Goal: Navigation & Orientation: Find specific page/section

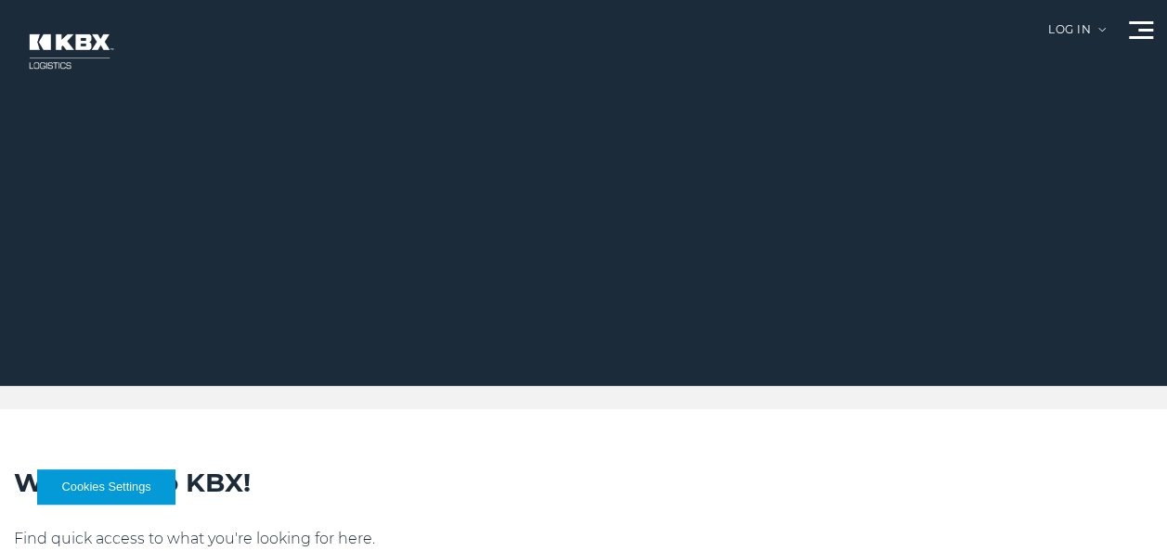
click at [1134, 28] on div at bounding box center [1141, 30] width 24 height 18
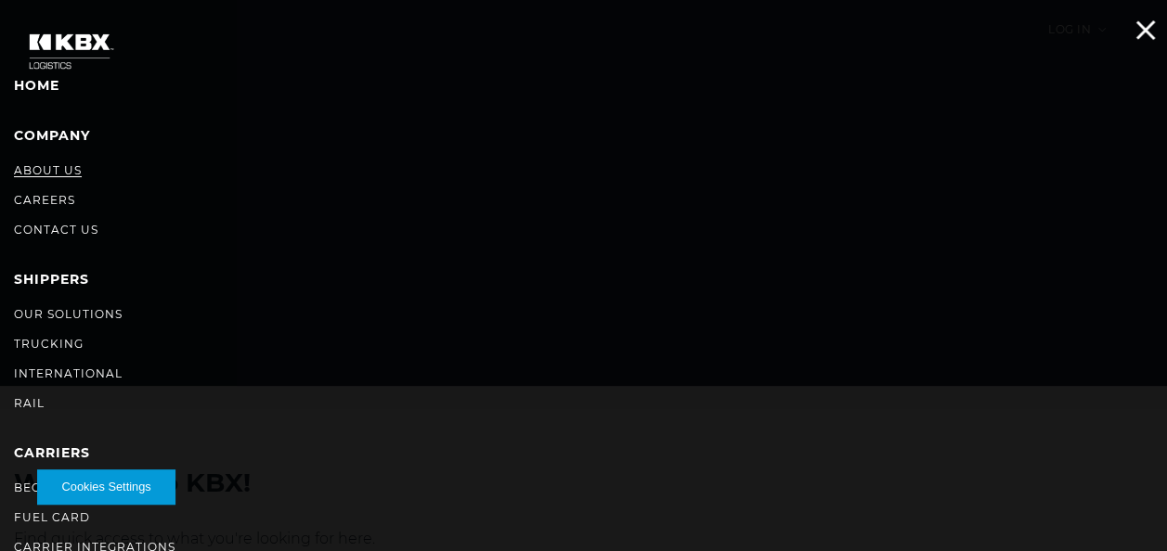
click at [43, 167] on link "About Us" at bounding box center [48, 170] width 68 height 14
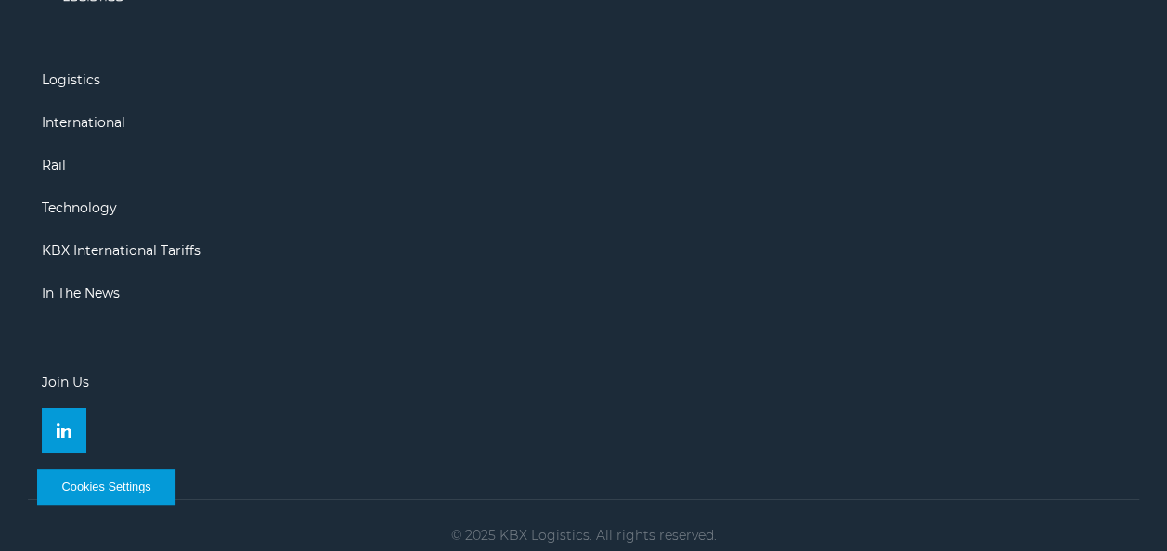
scroll to position [3133, 0]
